Goal: Transaction & Acquisition: Purchase product/service

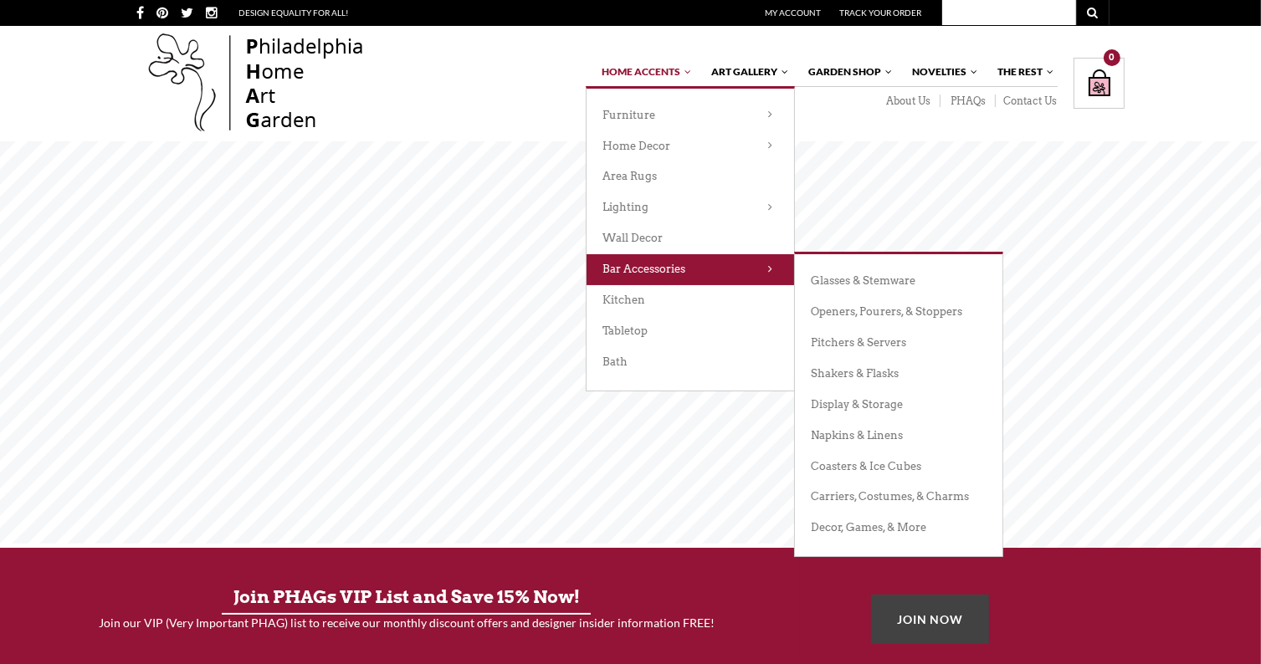
click at [634, 263] on link "Bar Accessories" at bounding box center [691, 269] width 208 height 31
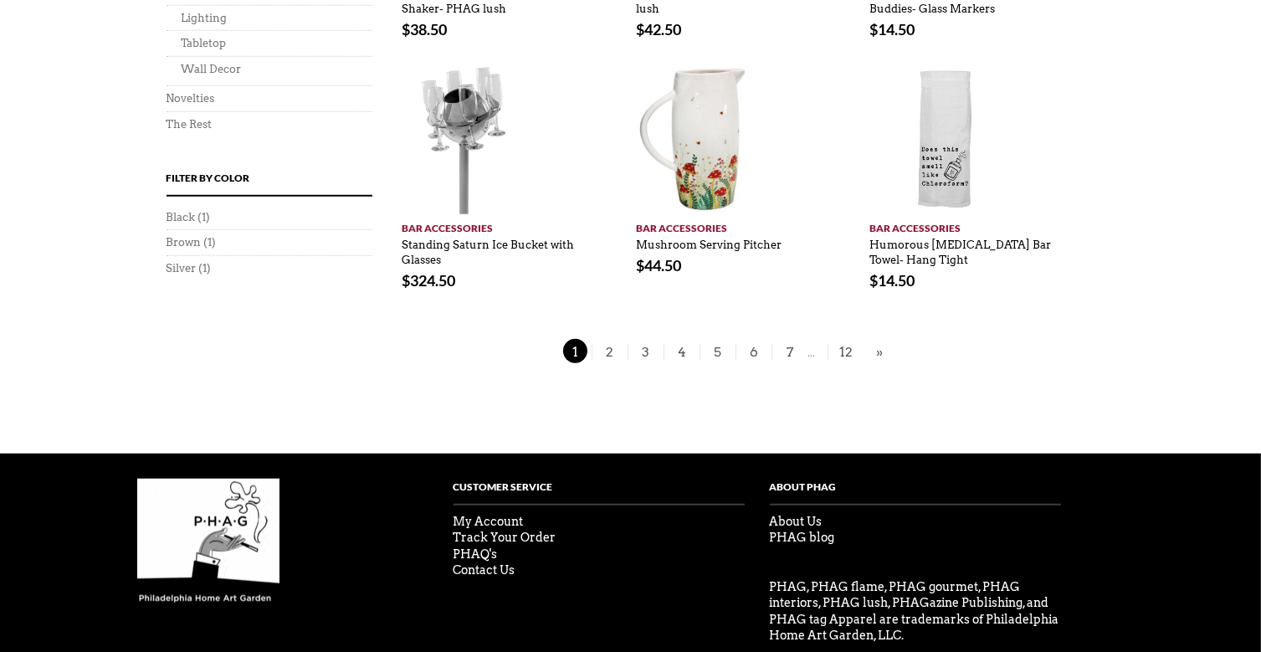
scroll to position [1349, 0]
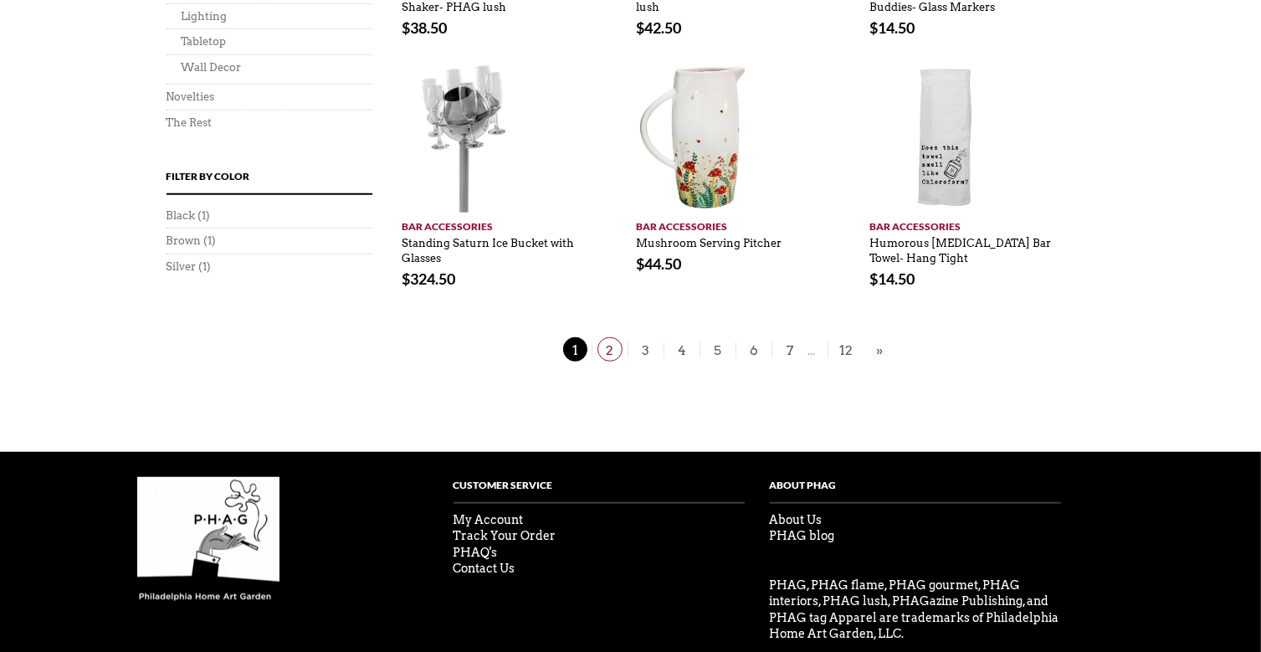
click at [612, 337] on span "2" at bounding box center [609, 349] width 25 height 24
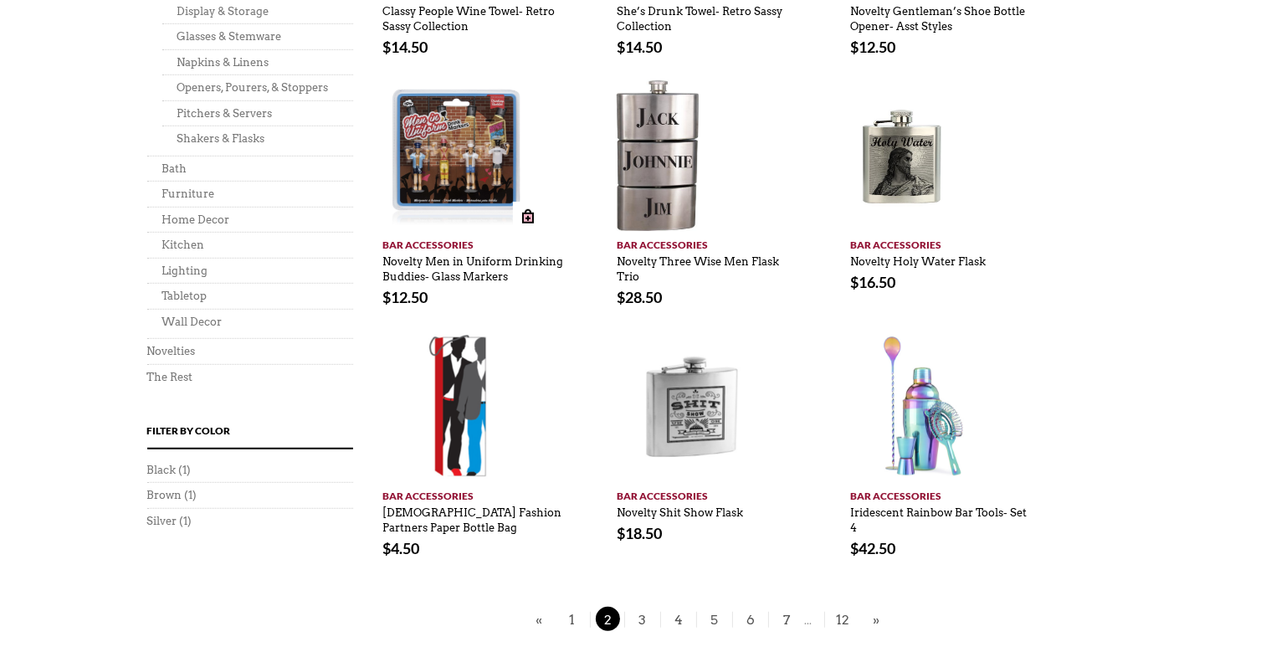
scroll to position [987, 20]
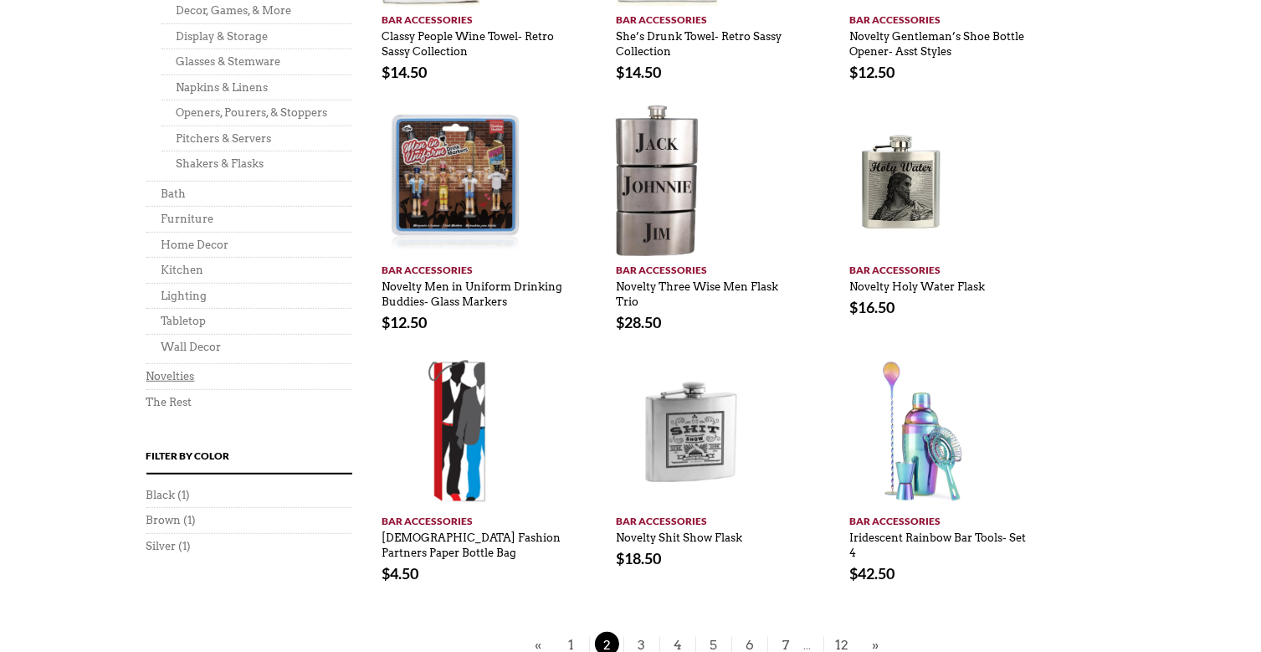
click at [167, 374] on link "Novelties" at bounding box center [170, 376] width 49 height 13
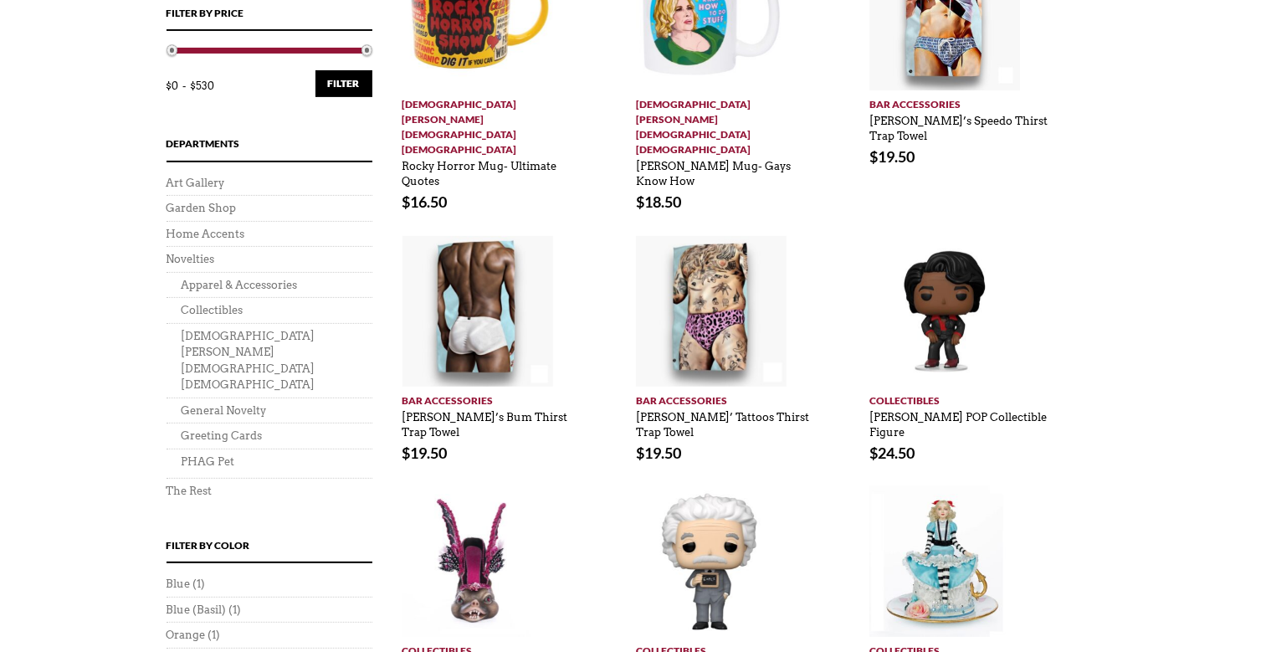
scroll to position [510, 0]
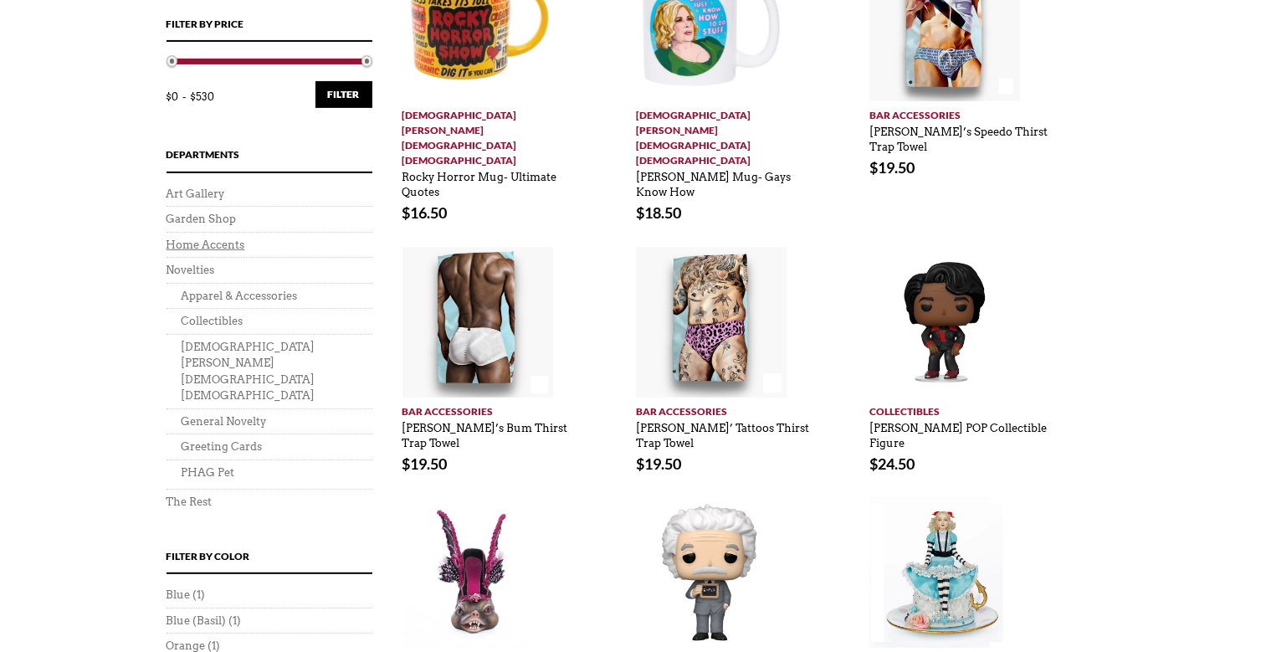
click at [184, 243] on link "Home Accents" at bounding box center [206, 244] width 79 height 13
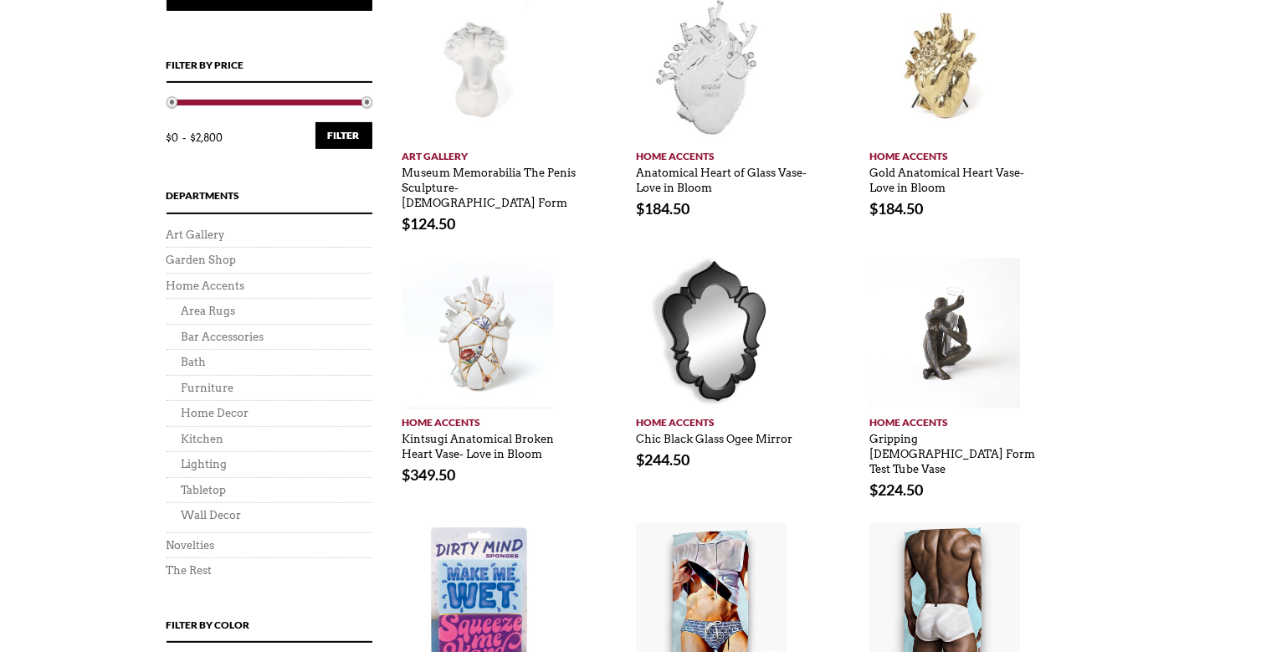
scroll to position [489, 0]
click at [208, 437] on link "Kitchen" at bounding box center [203, 438] width 43 height 13
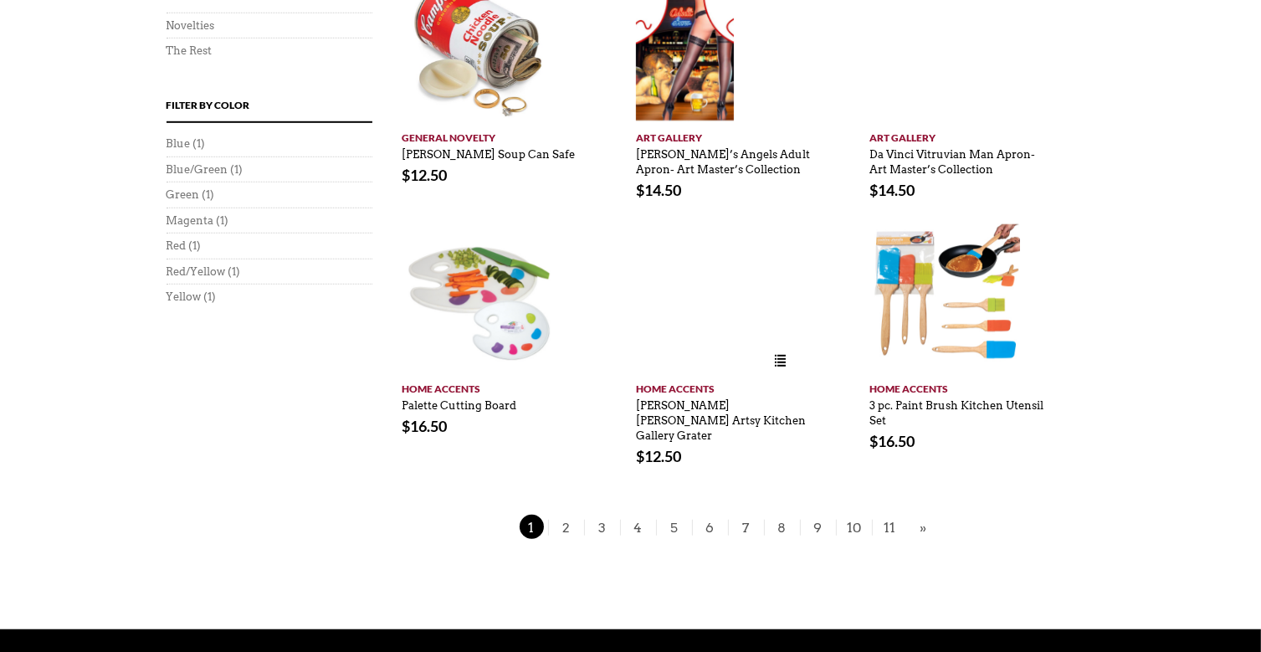
scroll to position [1187, 0]
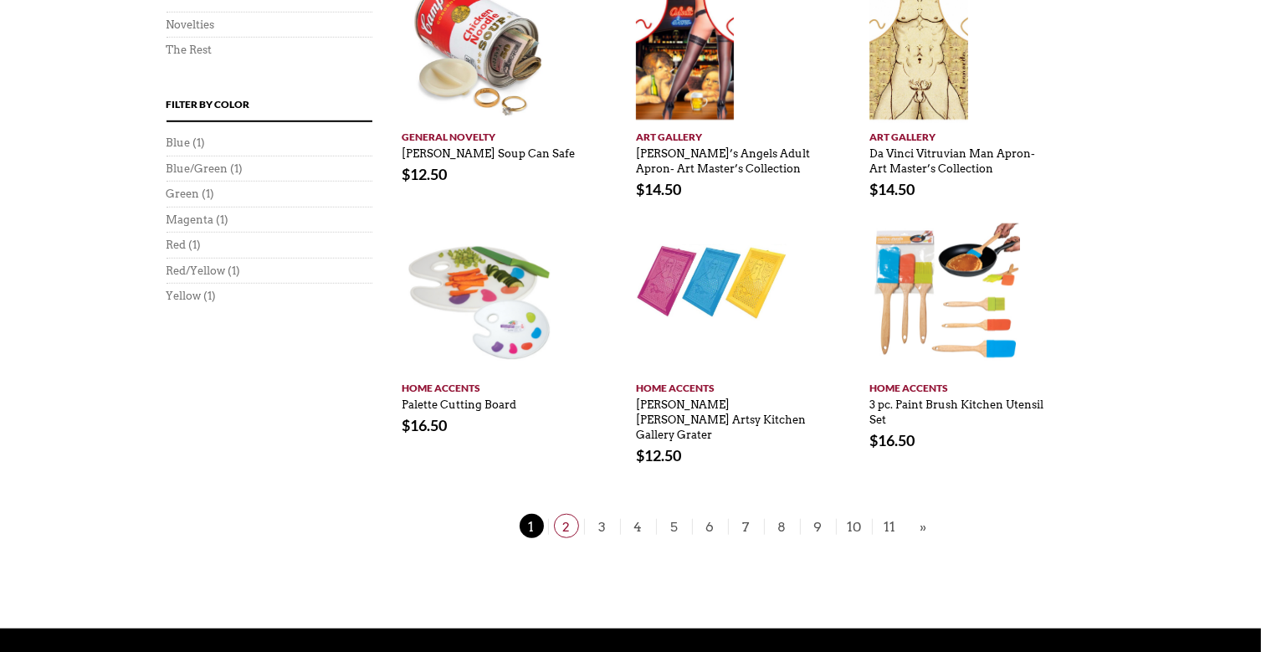
click at [570, 514] on span "2" at bounding box center [566, 526] width 25 height 24
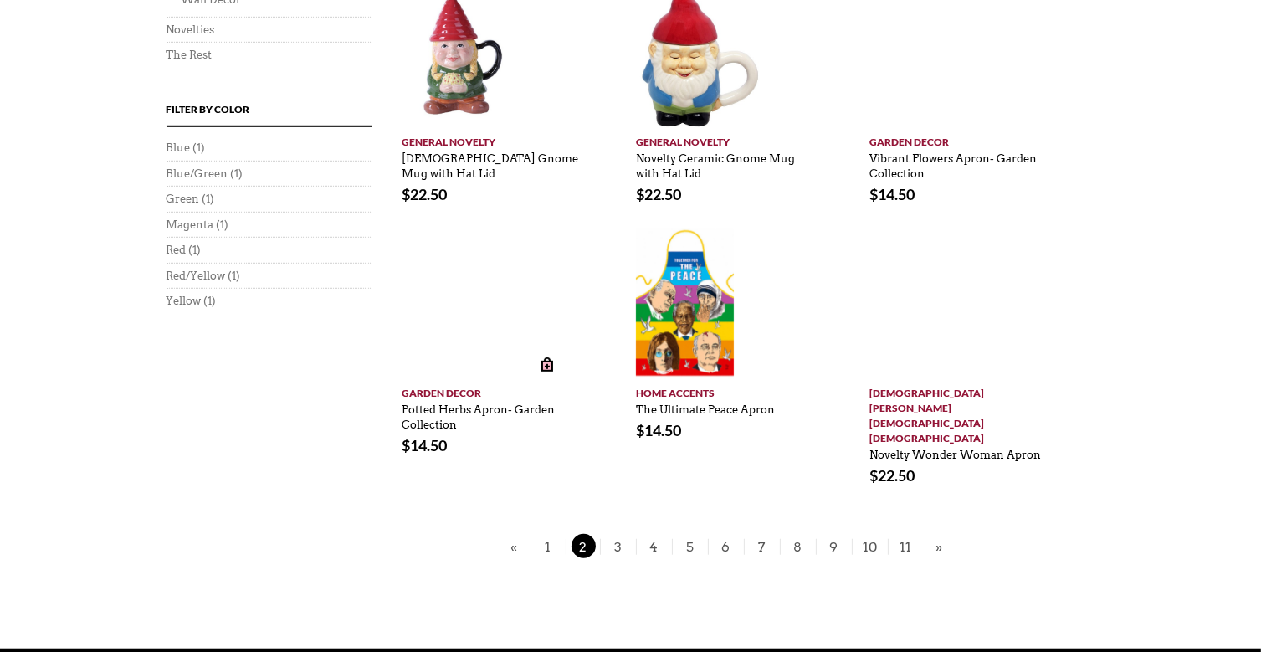
scroll to position [1101, 0]
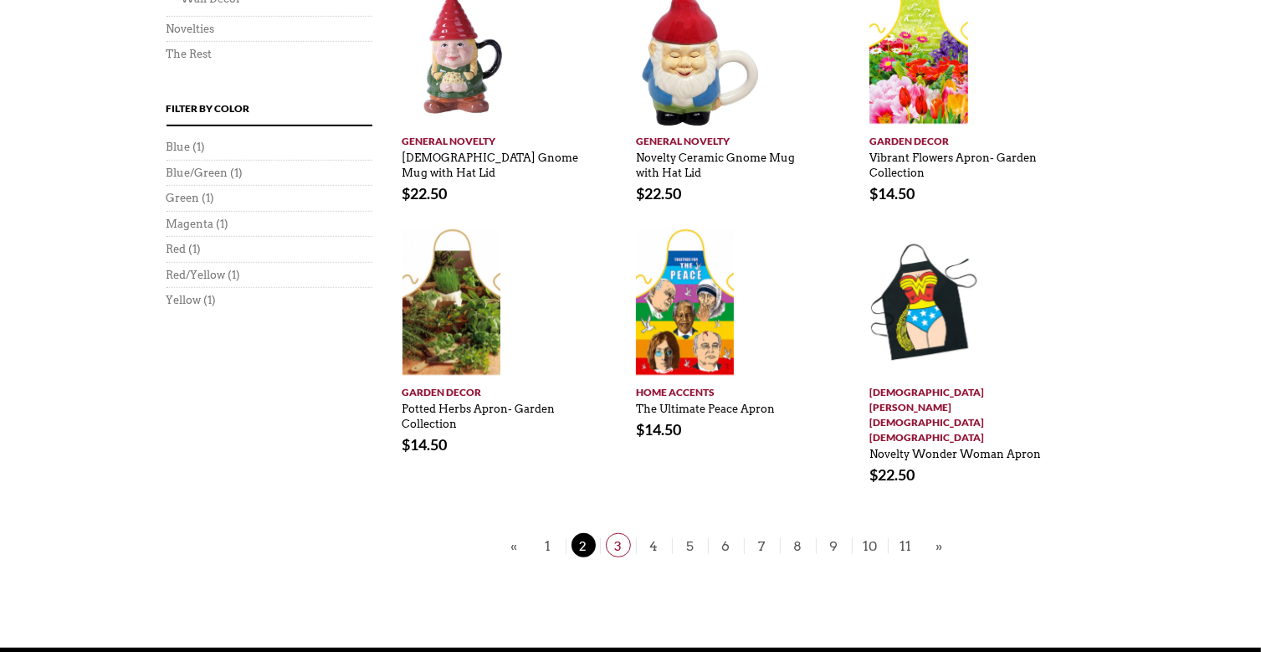
click at [616, 533] on span "3" at bounding box center [618, 545] width 25 height 24
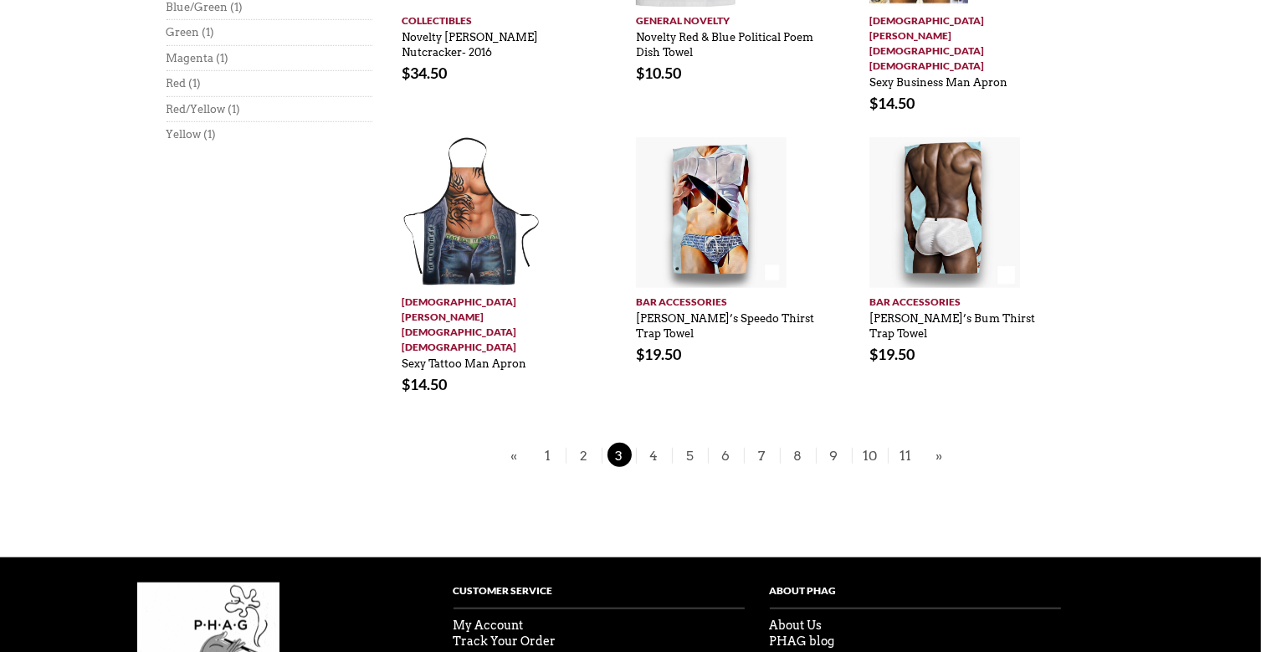
scroll to position [1288, 0]
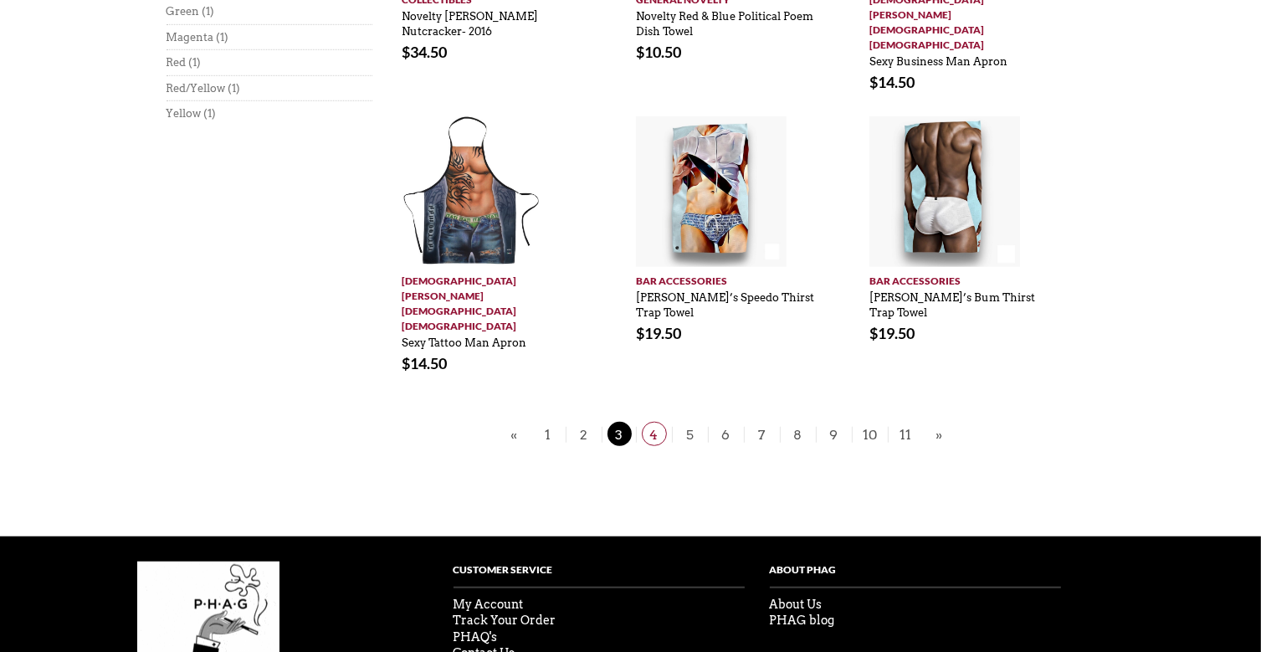
click at [653, 422] on span "4" at bounding box center [654, 434] width 25 height 24
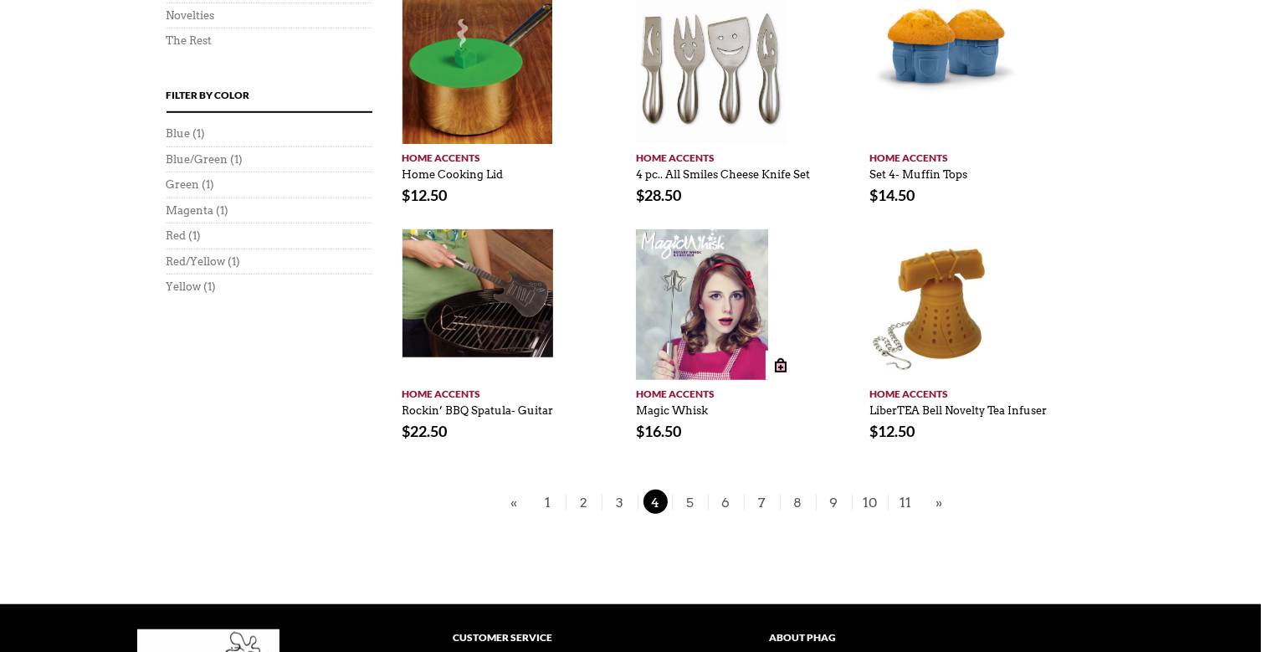
scroll to position [1116, 0]
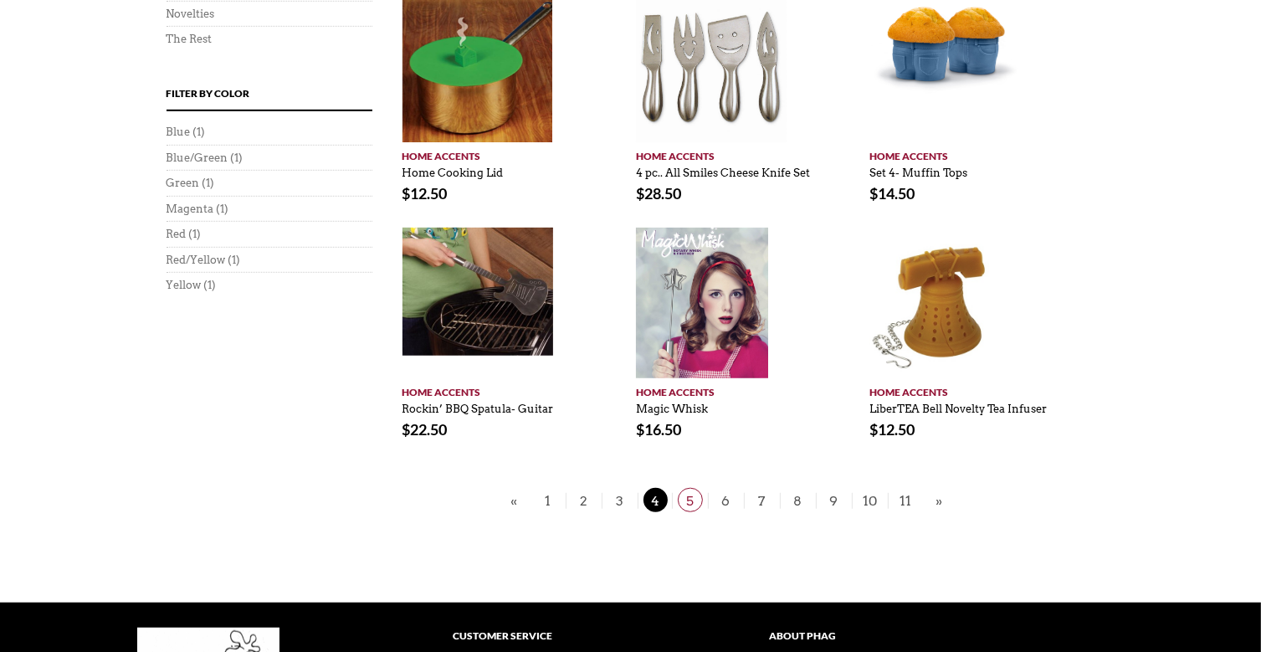
click at [691, 488] on span "5" at bounding box center [690, 500] width 25 height 24
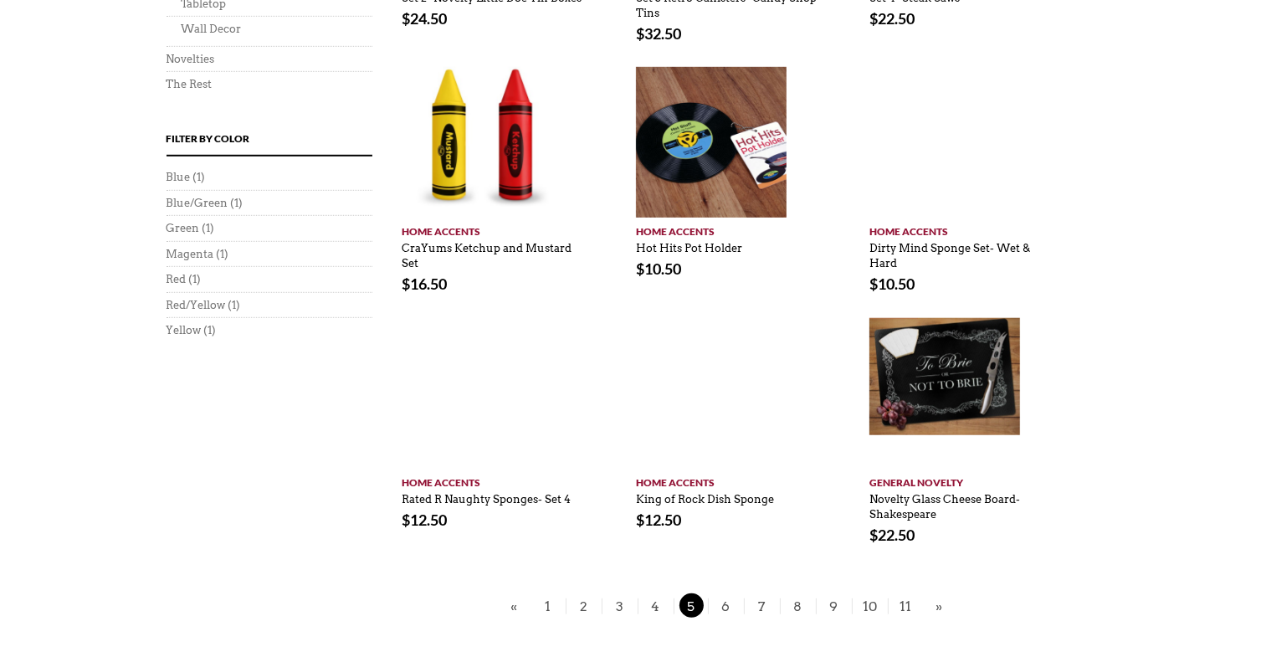
scroll to position [1073, 0]
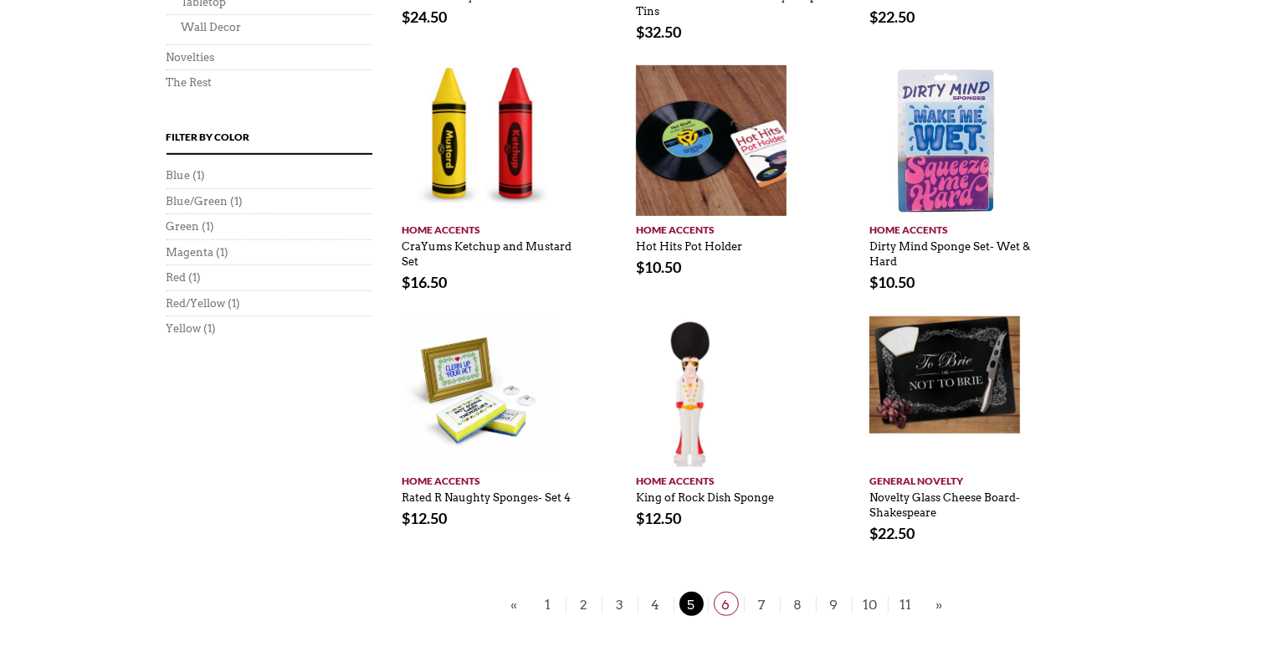
click at [724, 592] on span "6" at bounding box center [726, 604] width 25 height 24
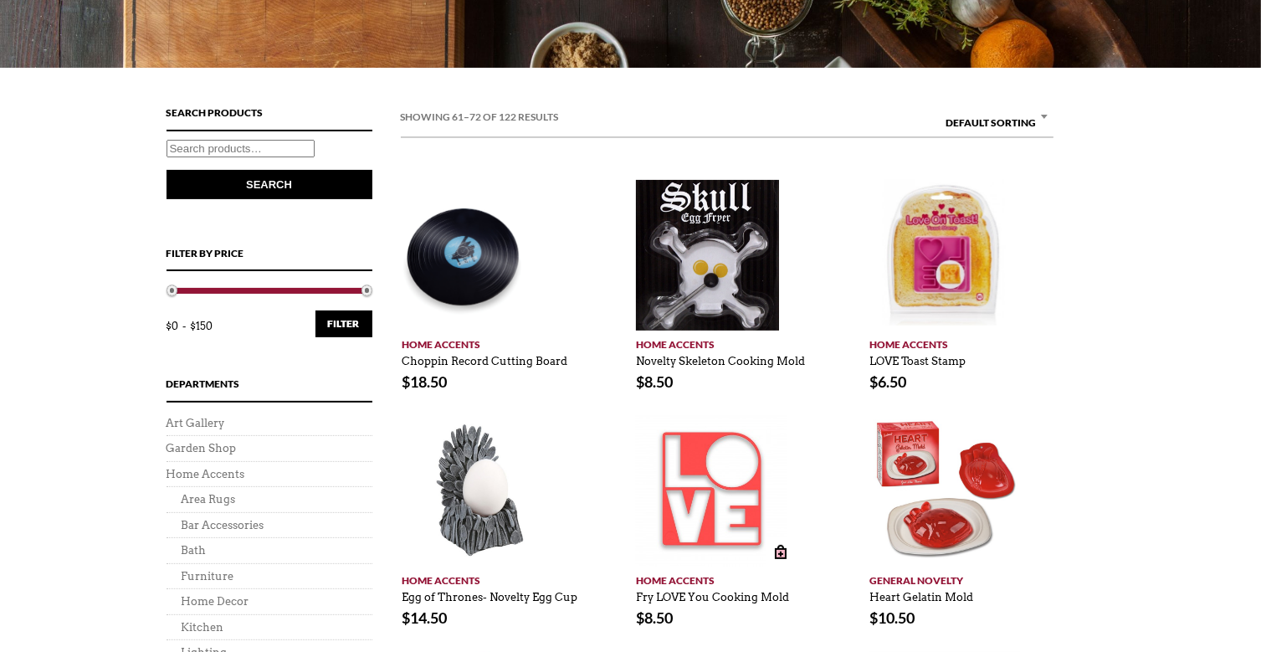
scroll to position [398, 0]
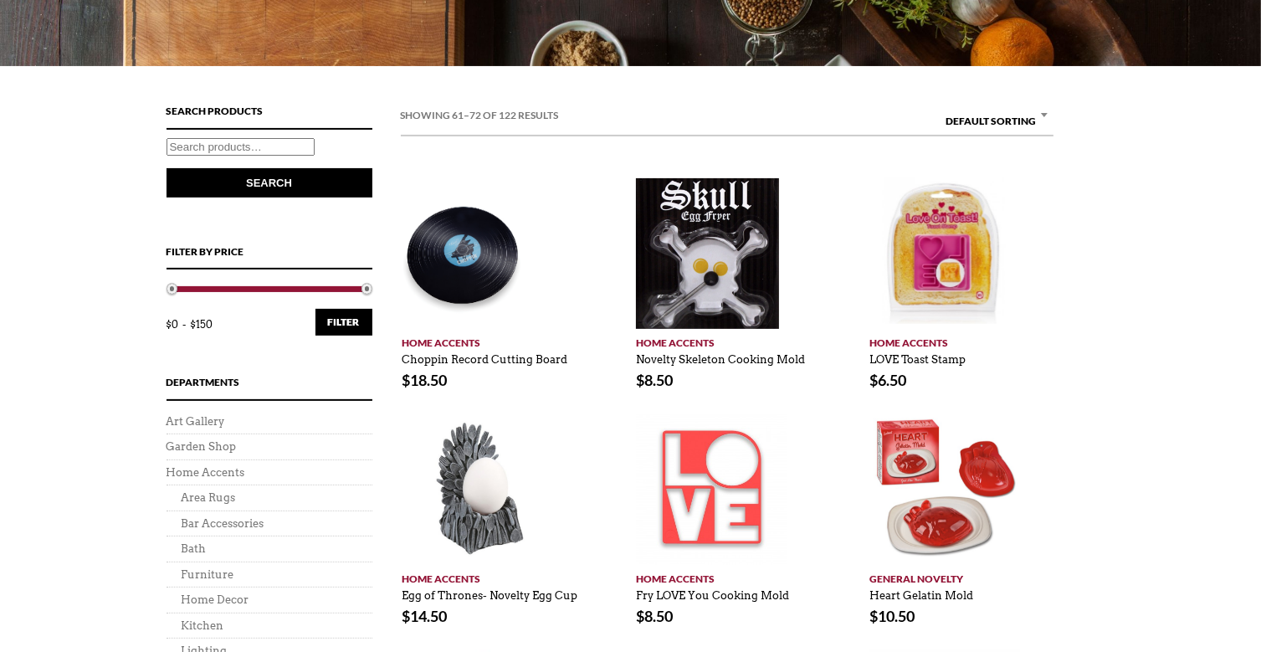
click at [248, 148] on input "Search for:" at bounding box center [241, 147] width 148 height 18
type input "mug"
click at [167, 168] on button "Search" at bounding box center [270, 182] width 206 height 29
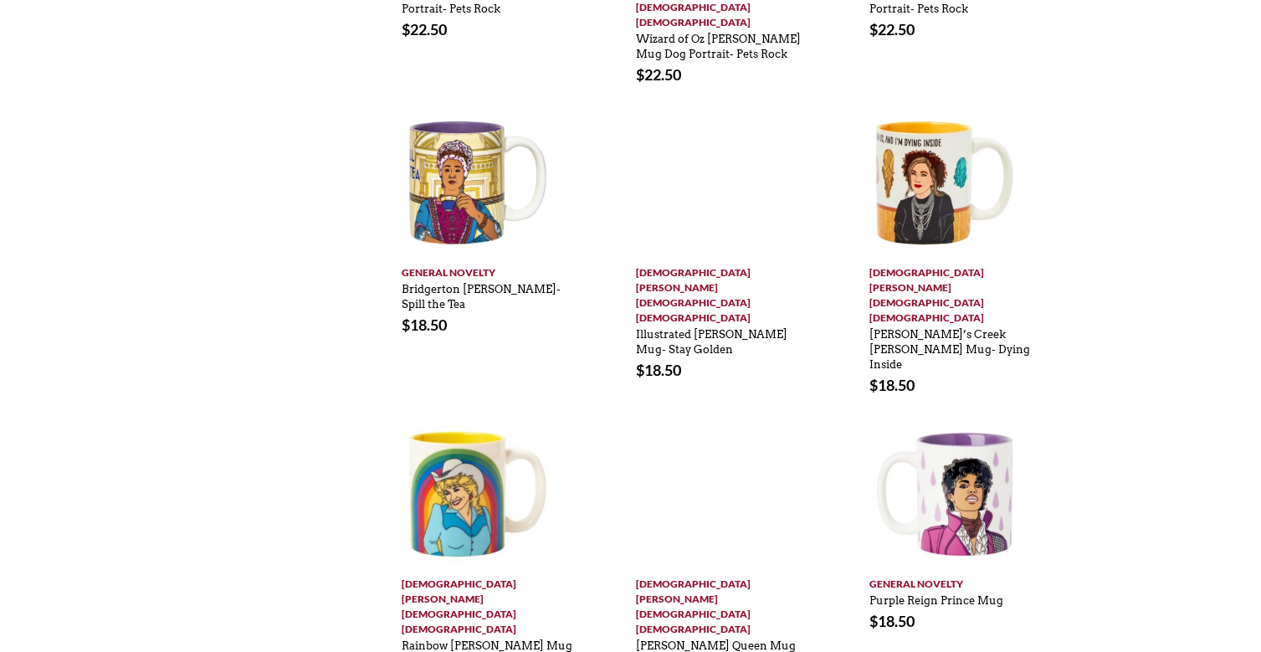
scroll to position [876, 0]
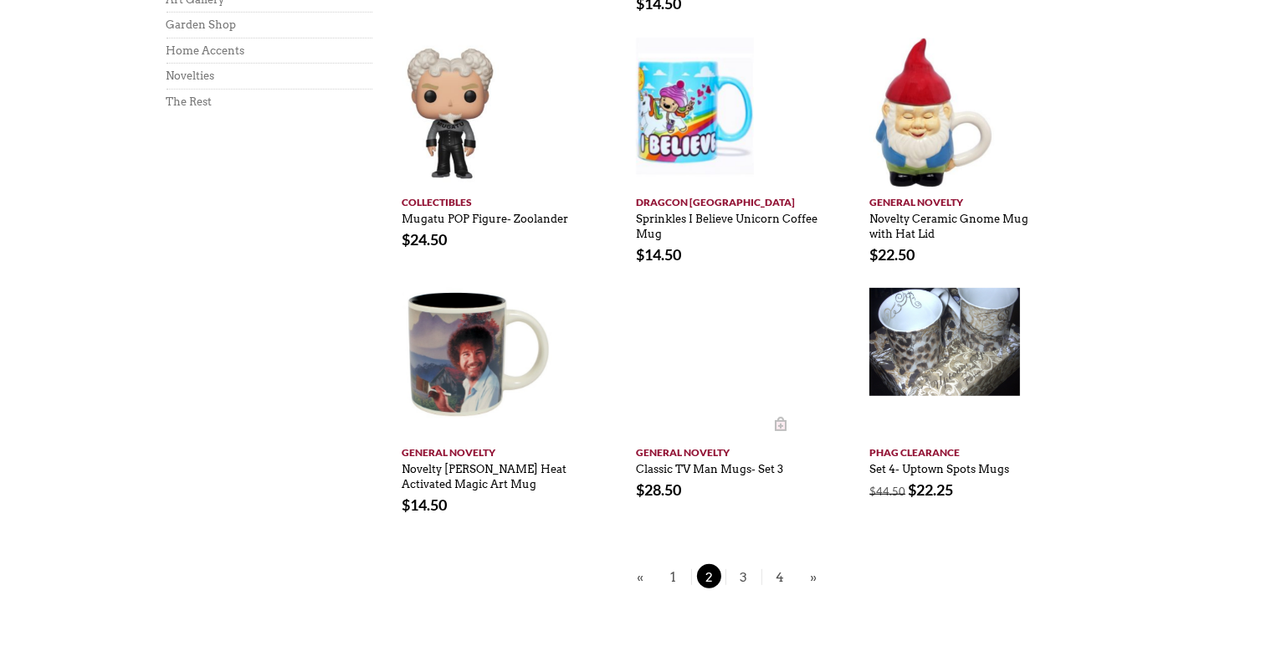
scroll to position [626, 0]
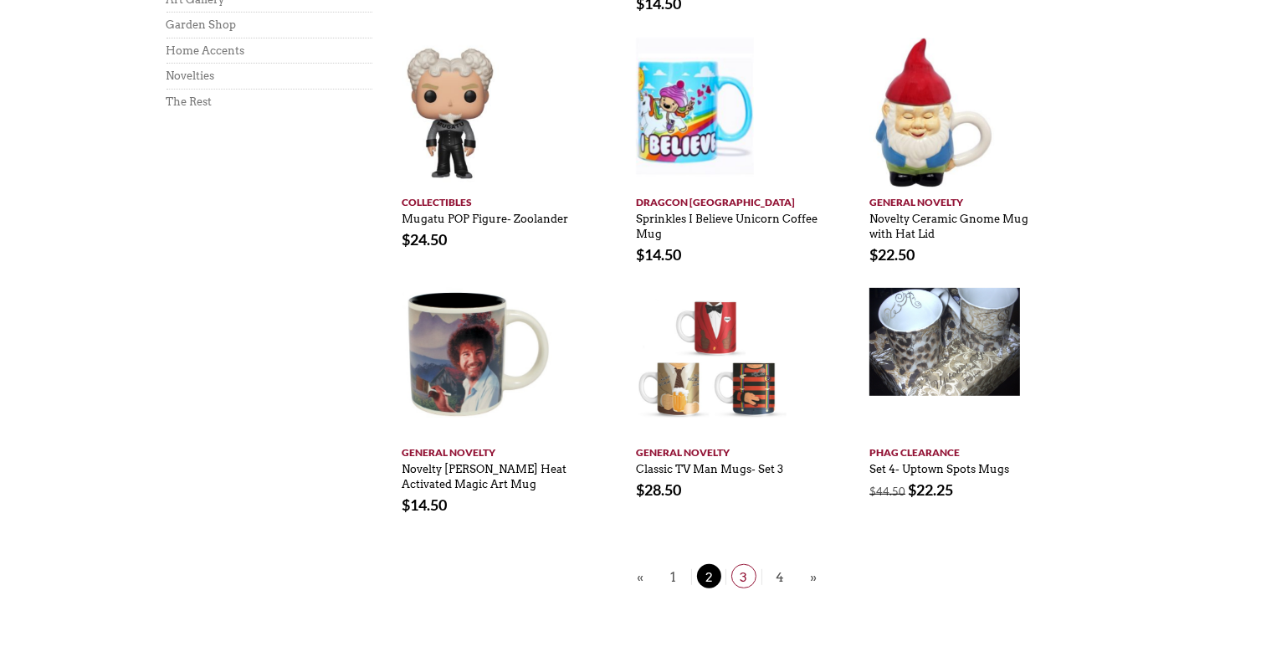
click at [740, 564] on span "3" at bounding box center [743, 576] width 25 height 24
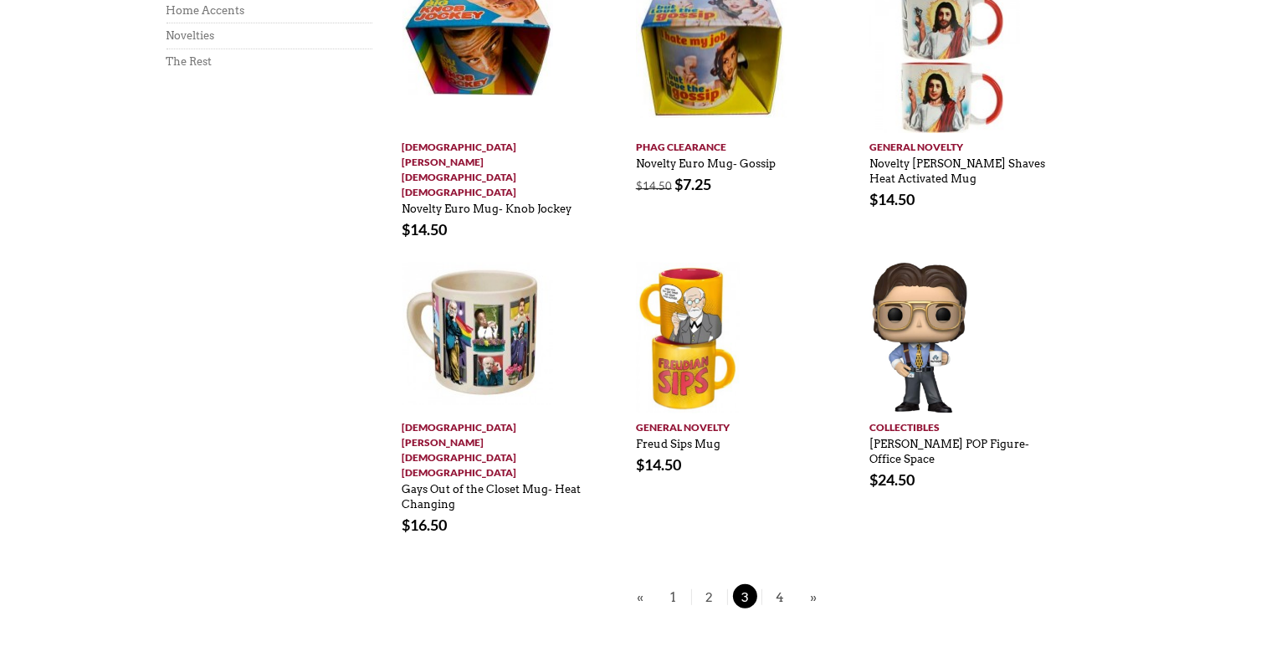
scroll to position [693, 0]
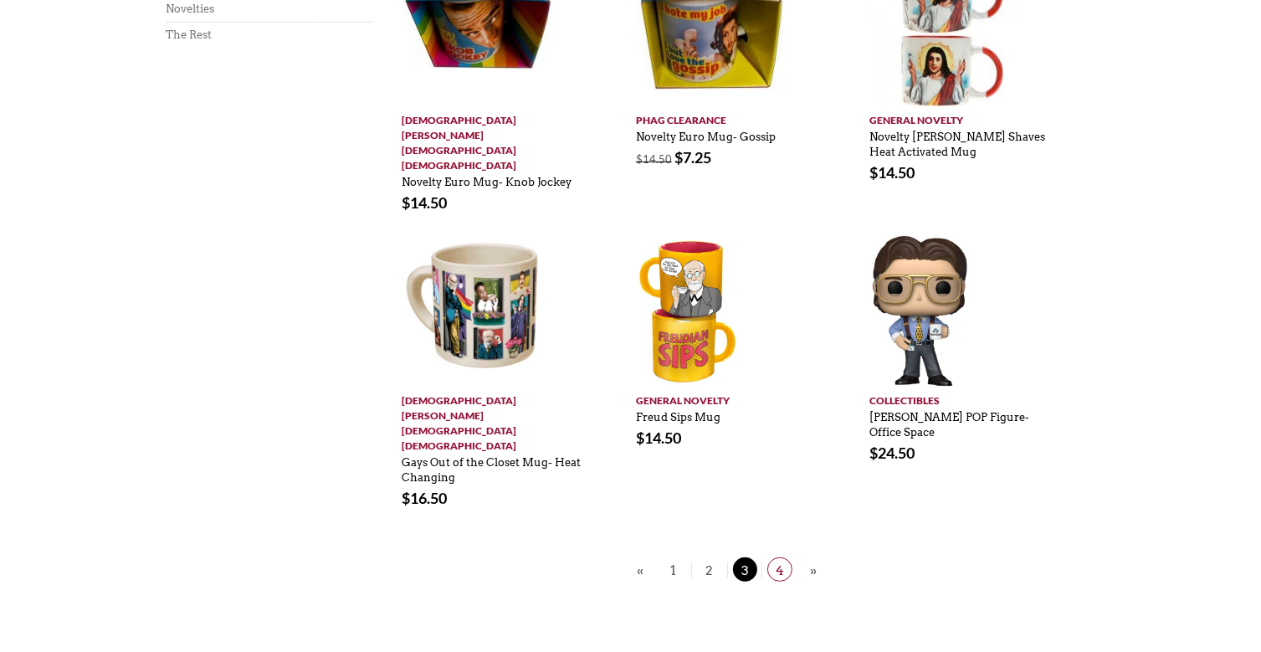
click at [780, 557] on span "4" at bounding box center [779, 569] width 25 height 24
